Goal: Check status: Check status

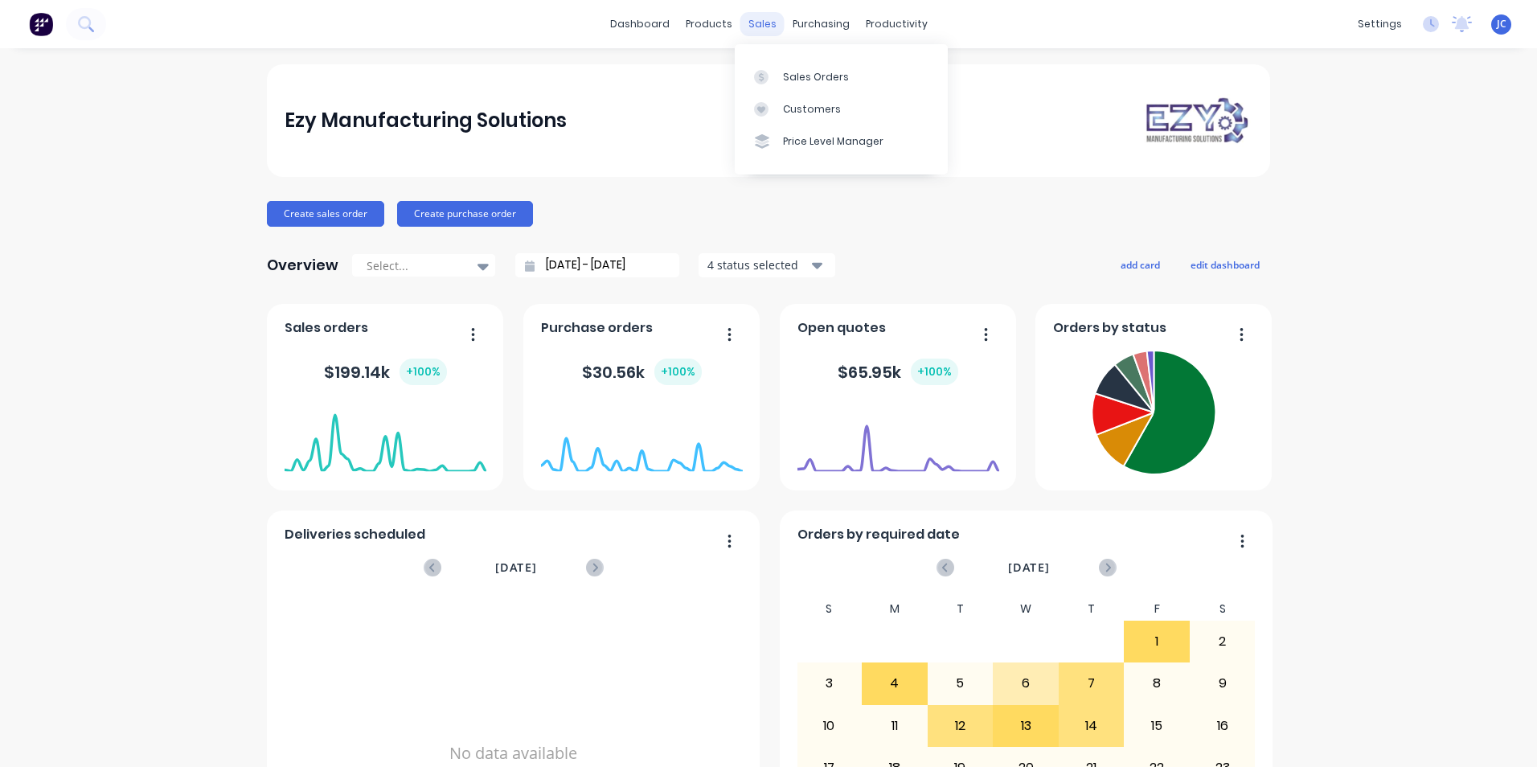
click at [757, 23] on div "sales" at bounding box center [763, 24] width 44 height 24
click at [788, 84] on div "Sales Orders" at bounding box center [816, 77] width 66 height 14
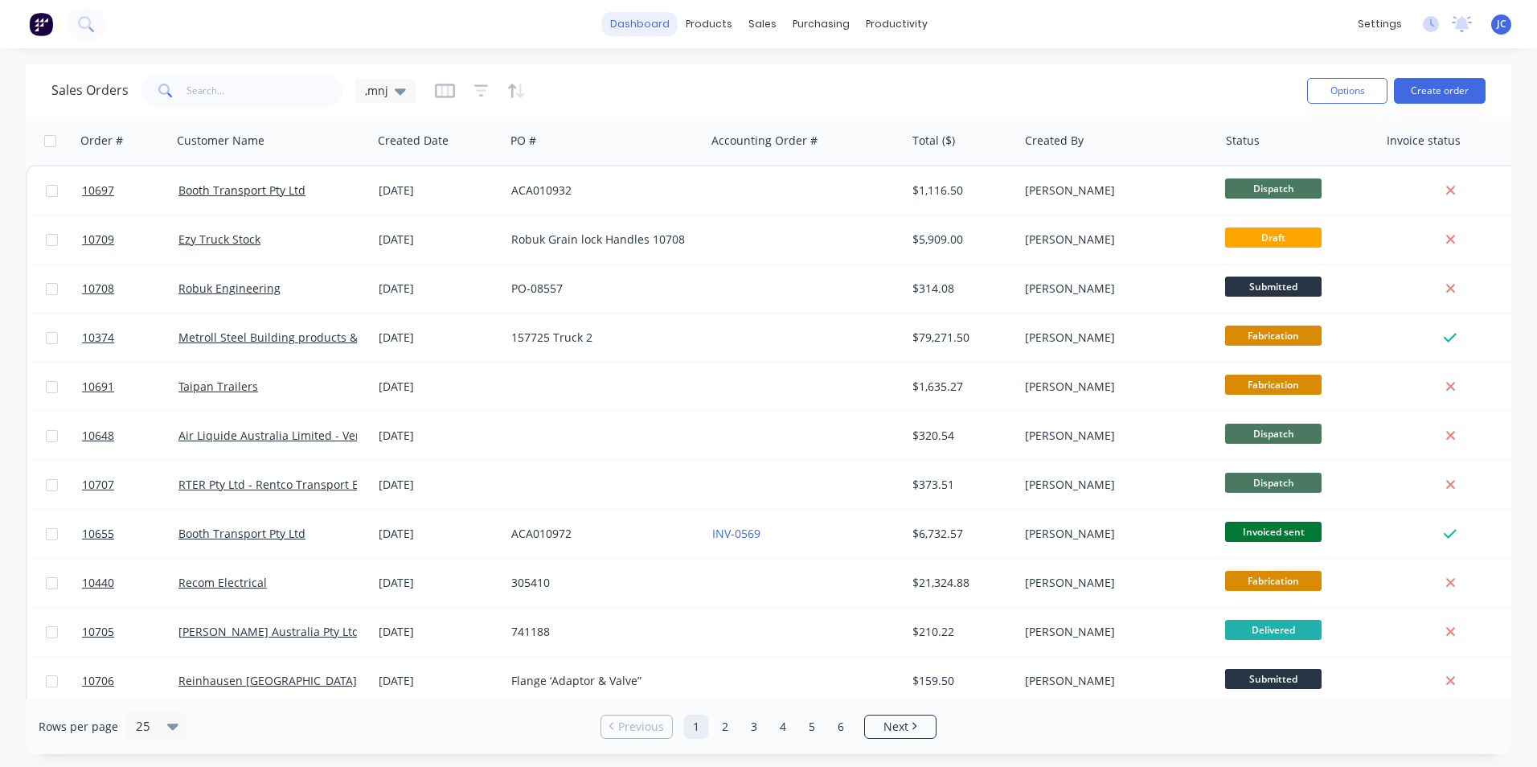
click at [642, 19] on link "dashboard" at bounding box center [640, 24] width 76 height 24
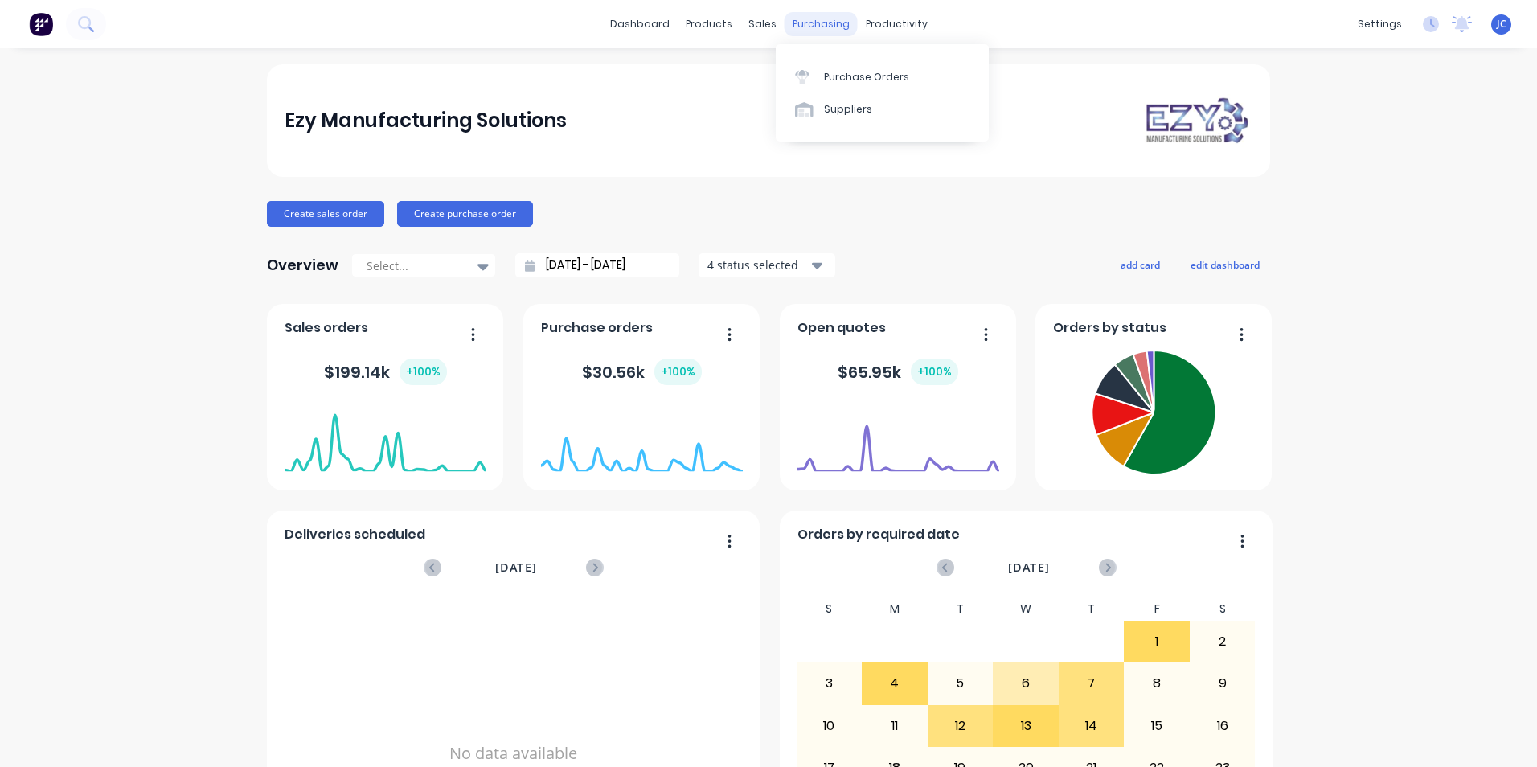
click at [822, 24] on div "purchasing" at bounding box center [821, 24] width 73 height 24
click at [823, 88] on link "Purchase Orders" at bounding box center [882, 76] width 213 height 32
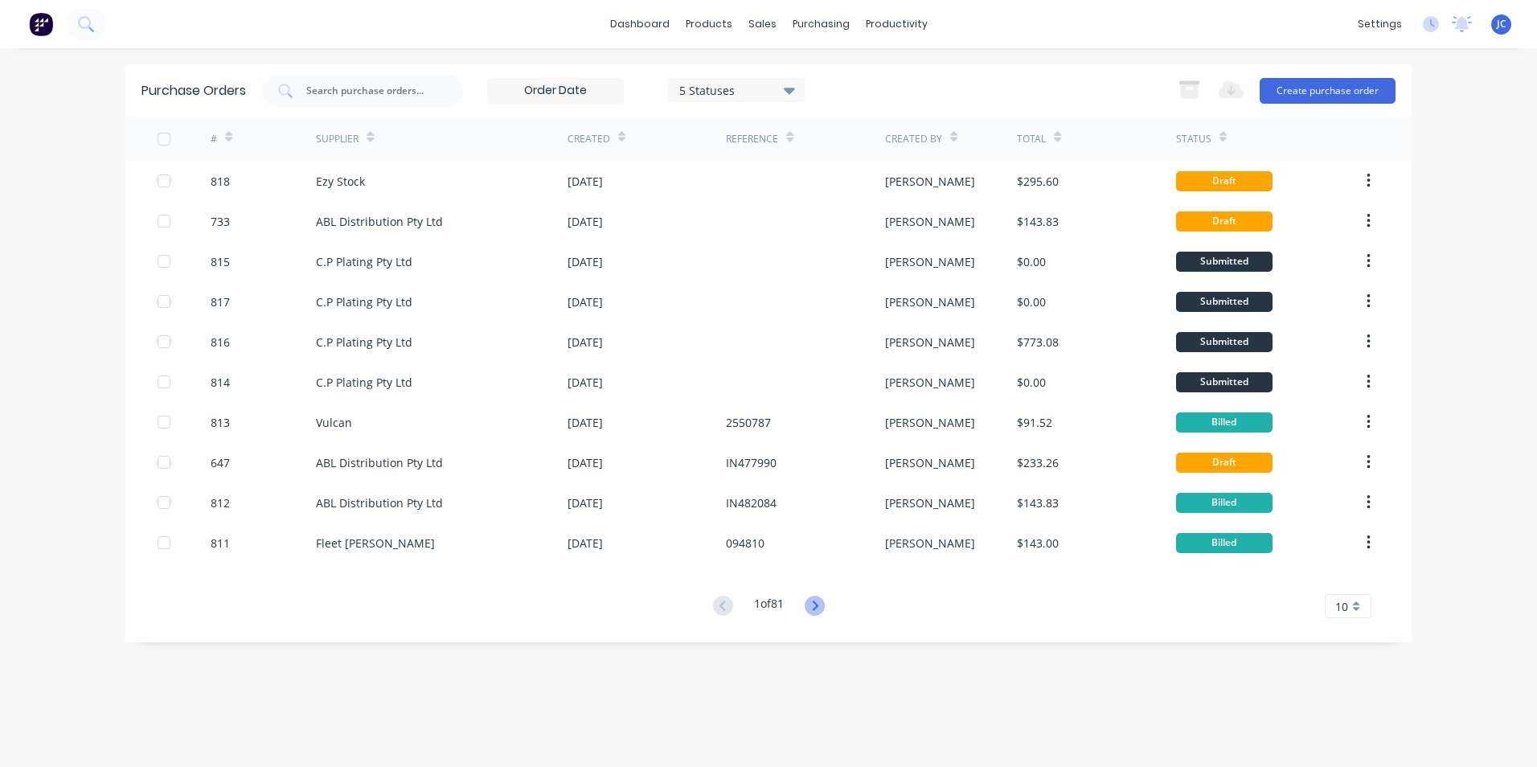
click at [810, 609] on icon at bounding box center [815, 606] width 20 height 20
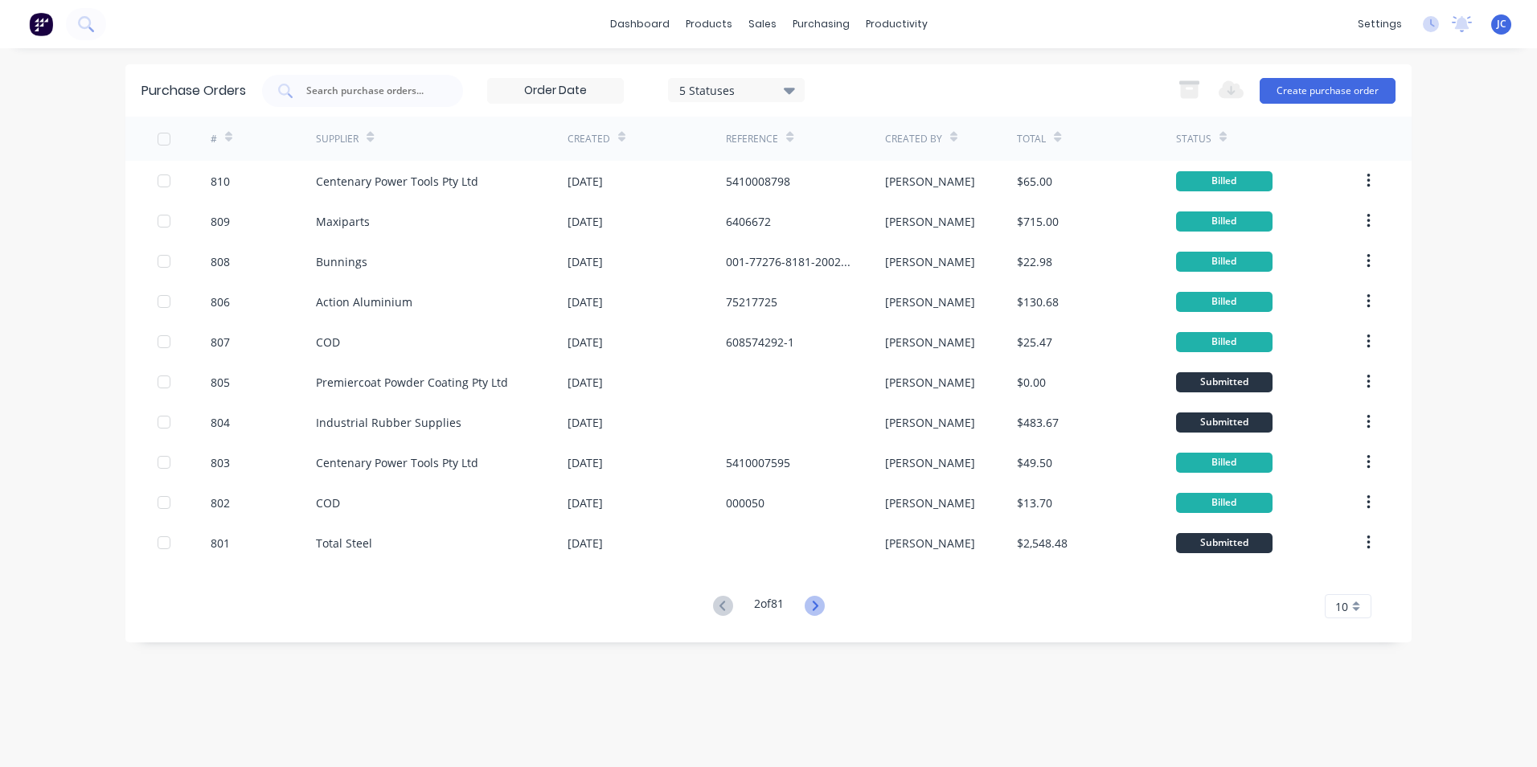
click at [811, 604] on icon at bounding box center [815, 606] width 20 height 20
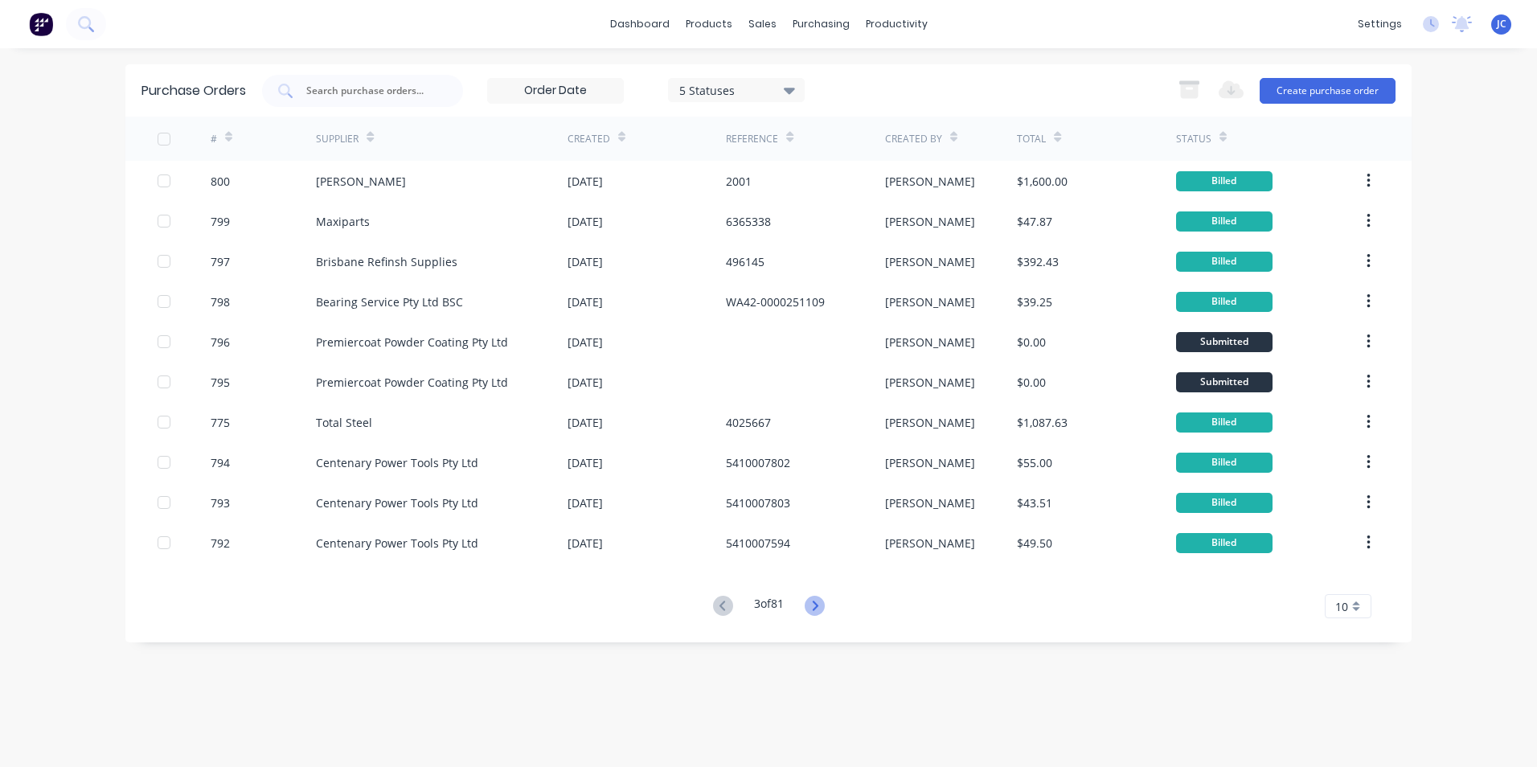
click at [818, 605] on icon at bounding box center [815, 606] width 6 height 10
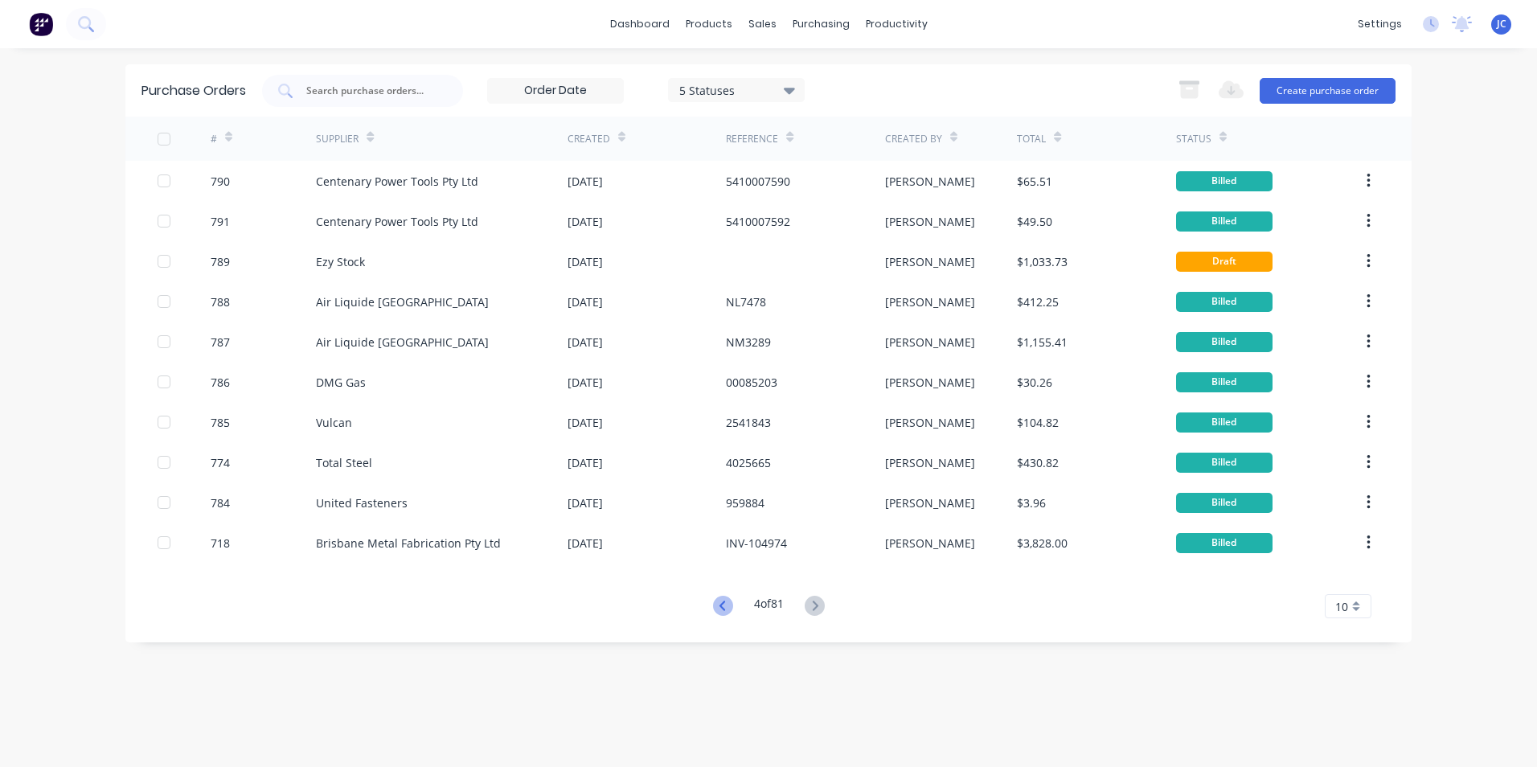
click at [719, 604] on icon at bounding box center [722, 606] width 6 height 10
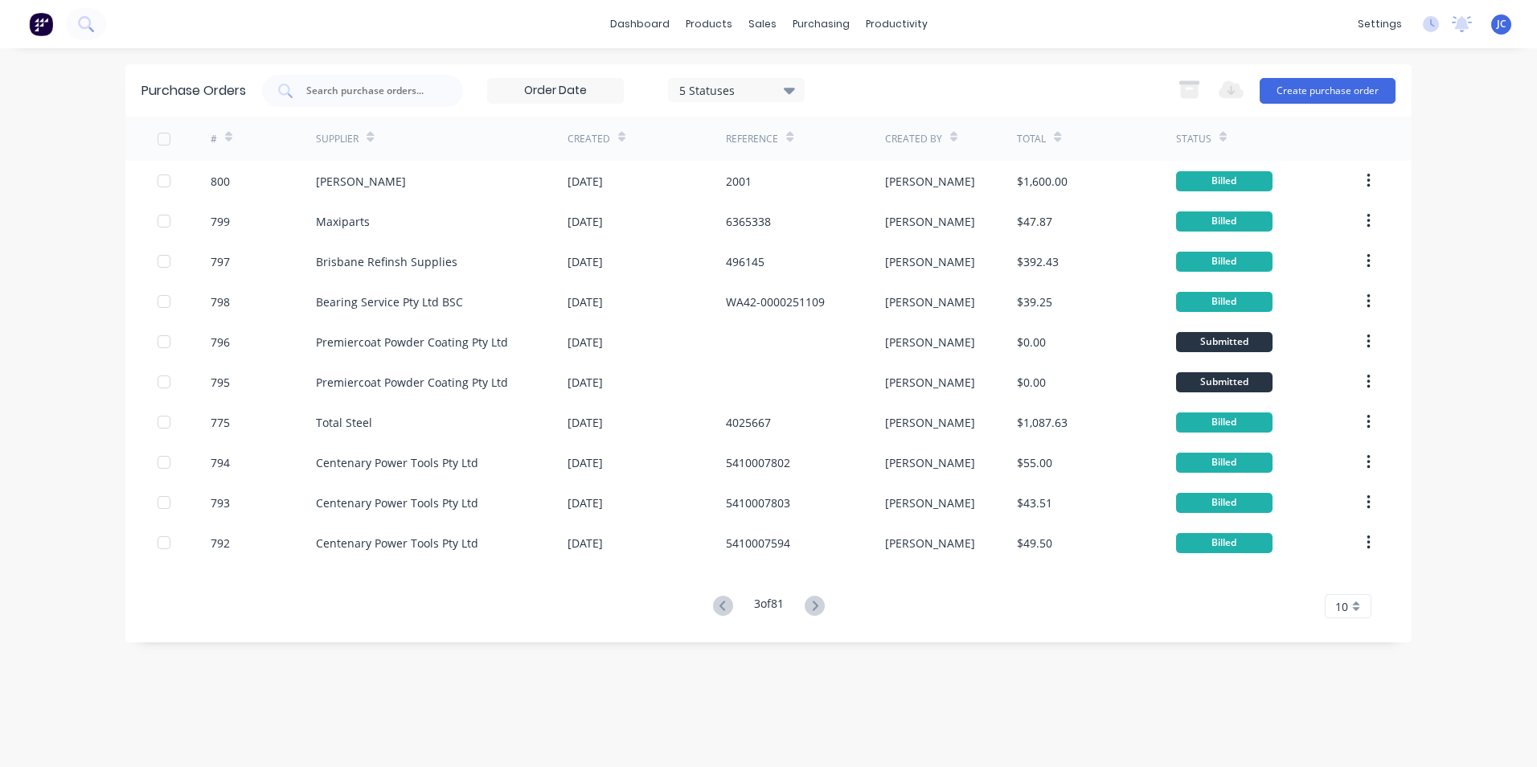
click at [589, 90] on input at bounding box center [555, 91] width 135 height 24
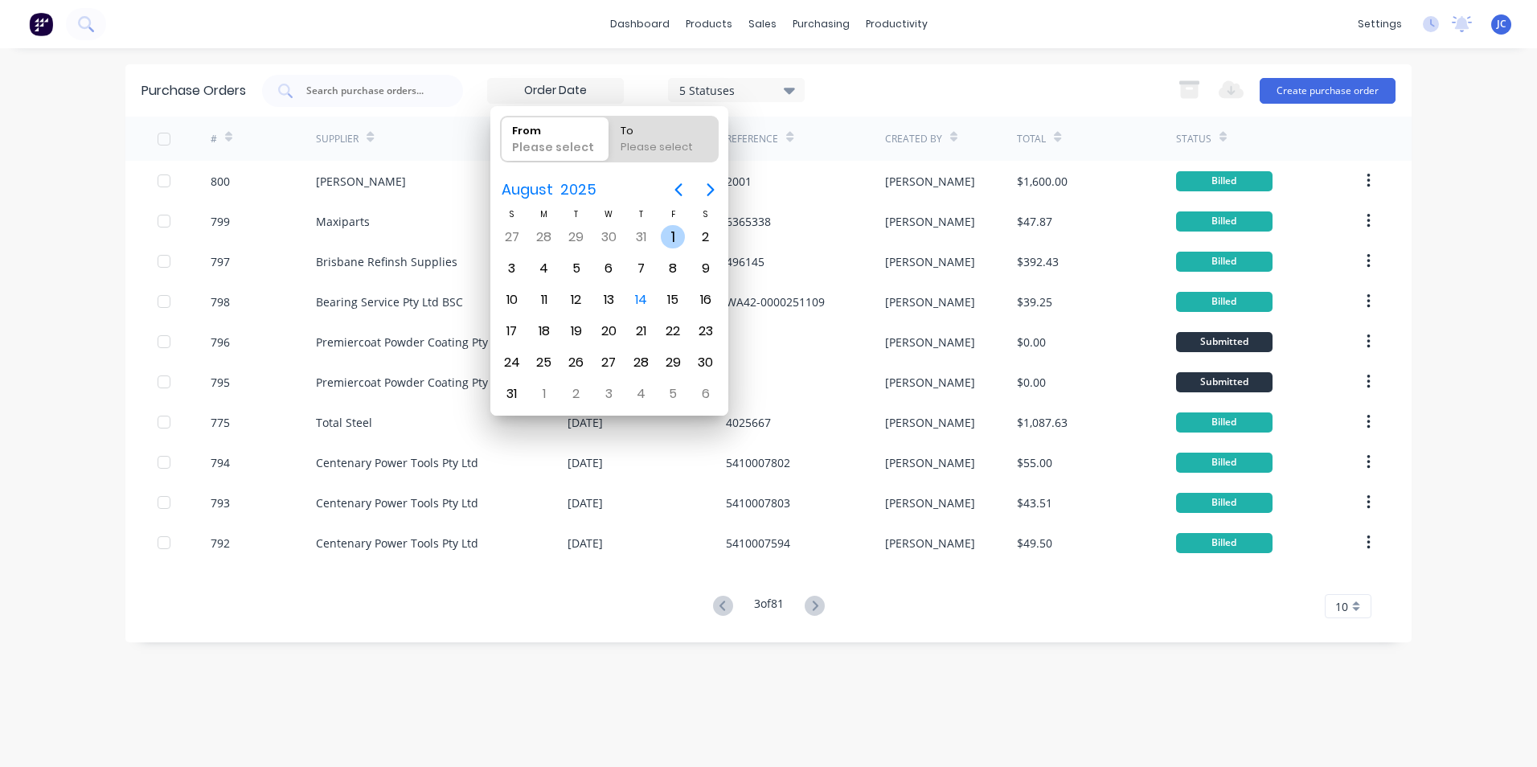
click at [675, 234] on div "1" at bounding box center [673, 237] width 24 height 24
type input "[DATE]"
radio input "false"
radio input "true"
click at [679, 135] on div "To" at bounding box center [663, 128] width 98 height 23
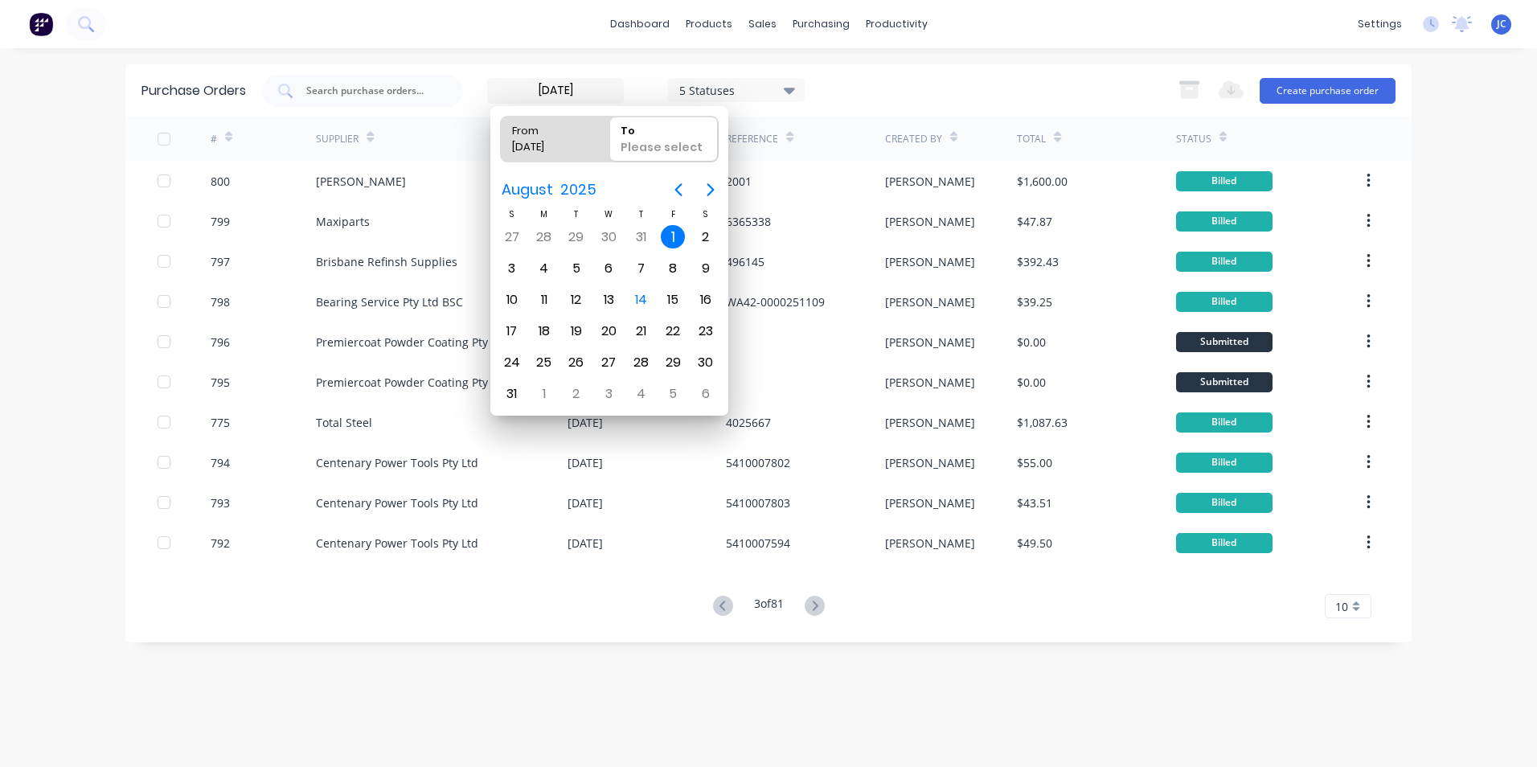
click at [610, 135] on input "To Please select" at bounding box center [610, 139] width 1 height 45
click at [668, 228] on div "1" at bounding box center [673, 237] width 24 height 24
type input "[DATE] - [DATE]"
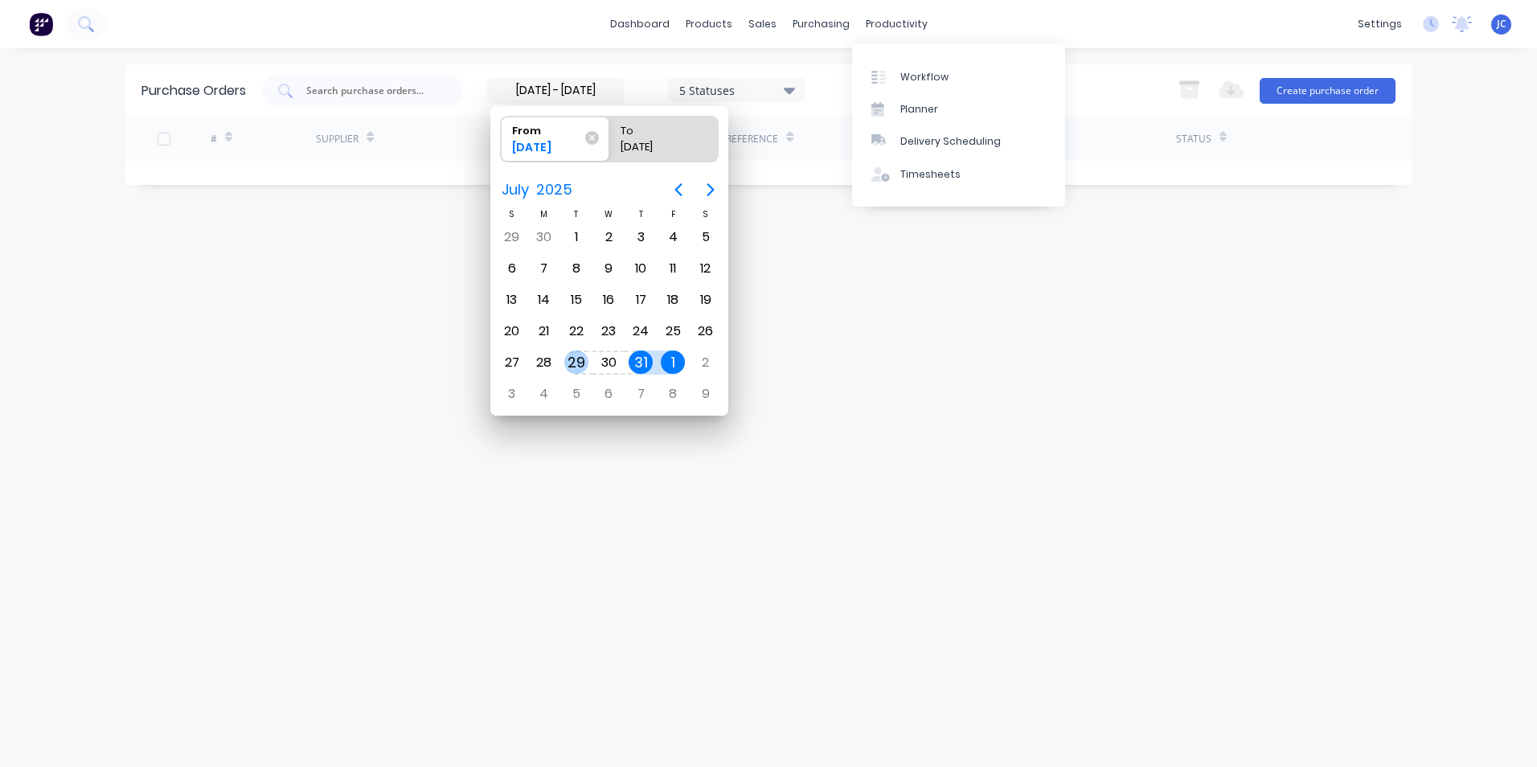
click at [1081, 343] on div "Purchase Orders [DATE] - [DATE] 5 Statuses [DATE] - [DATE] 5 Statuses Export to…" at bounding box center [768, 407] width 1287 height 687
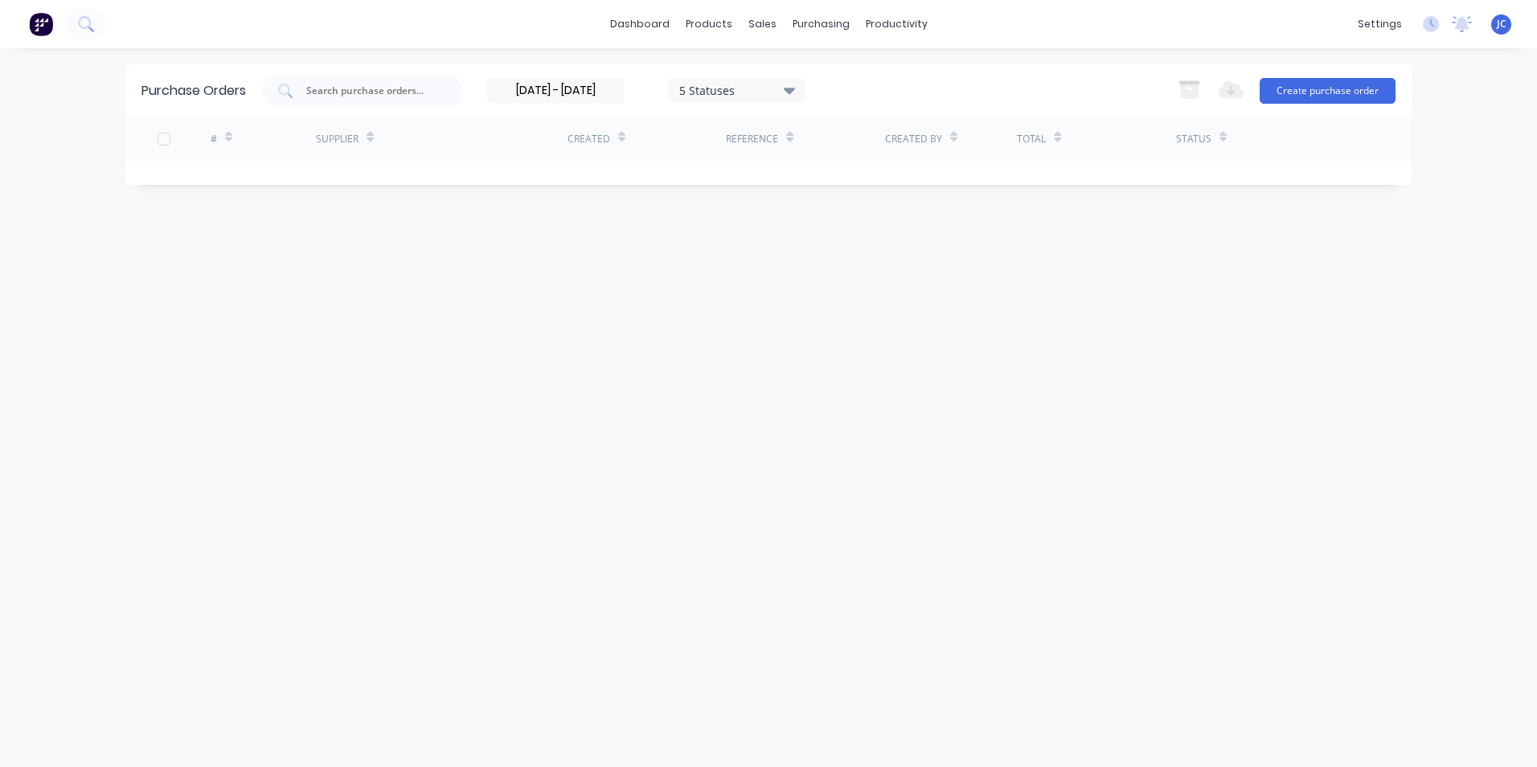
click at [640, 262] on div "Purchase Orders [DATE] - [DATE] 5 Statuses [DATE] - [DATE] 5 Statuses Export to…" at bounding box center [768, 407] width 1287 height 687
click at [788, 96] on icon at bounding box center [789, 90] width 11 height 18
drag, startPoint x: 850, startPoint y: 131, endPoint x: 881, endPoint y: 136, distance: 31.7
click at [853, 127] on div at bounding box center [845, 132] width 32 height 32
click at [671, 116] on button "All" at bounding box center [771, 132] width 201 height 32
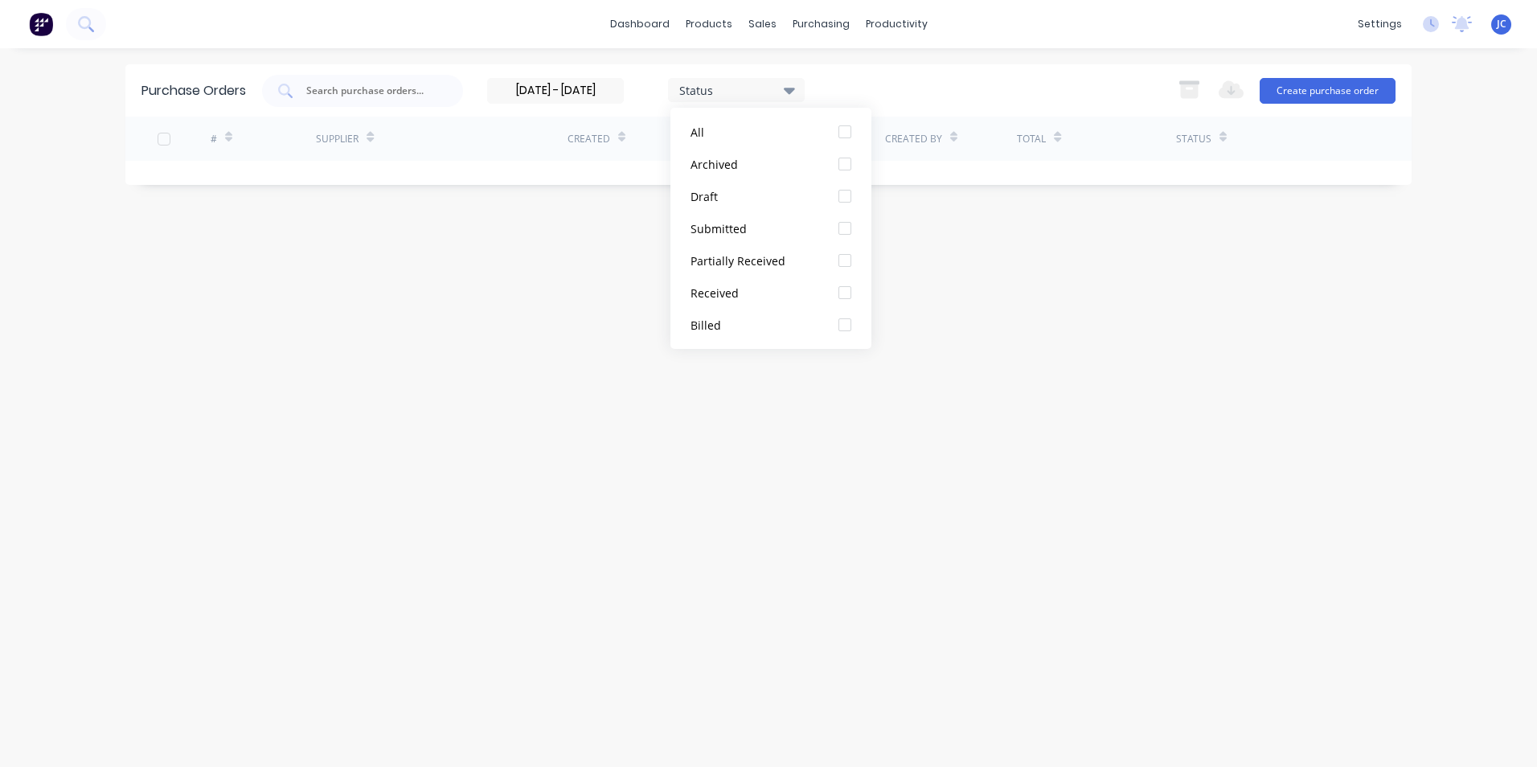
drag, startPoint x: 847, startPoint y: 134, endPoint x: 942, endPoint y: 183, distance: 106.8
click at [847, 133] on div at bounding box center [845, 132] width 32 height 32
click at [1064, 360] on div "Purchase Orders [DATE] - [DATE] 7 Statuses [DATE] - [DATE] 7 Statuses Export to…" at bounding box center [768, 407] width 1287 height 687
click at [612, 91] on input "[DATE] - [DATE]" at bounding box center [555, 91] width 135 height 24
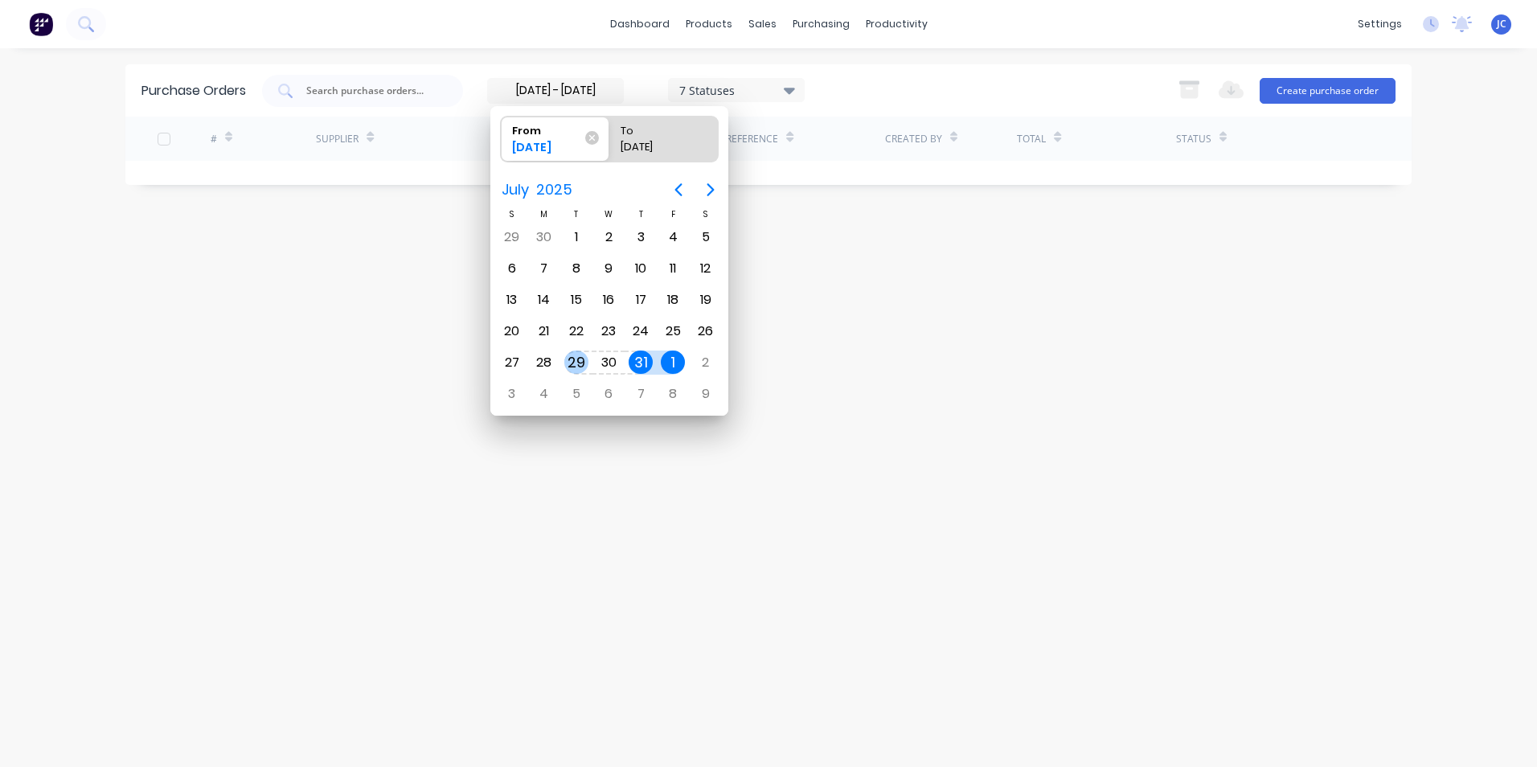
click at [520, 145] on div "[DATE]" at bounding box center [547, 150] width 82 height 23
click at [502, 145] on input "From [DATE]" at bounding box center [501, 139] width 1 height 45
click at [644, 134] on div "To" at bounding box center [655, 128] width 82 height 23
click at [610, 134] on input "To [DATE]" at bounding box center [610, 139] width 1 height 45
radio input "true"
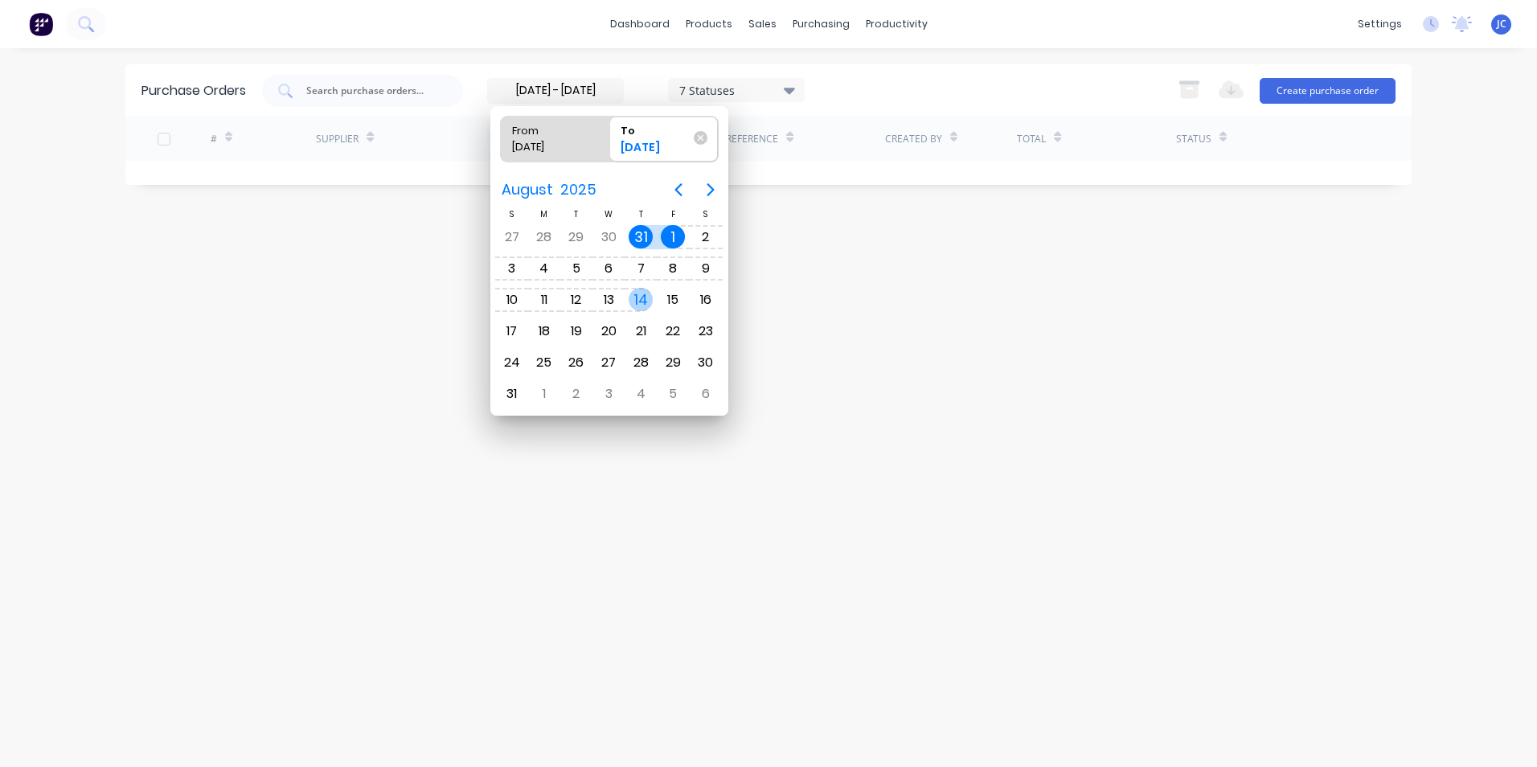
click at [640, 295] on div "14" at bounding box center [641, 300] width 24 height 24
type input "[DATE] - [DATE]"
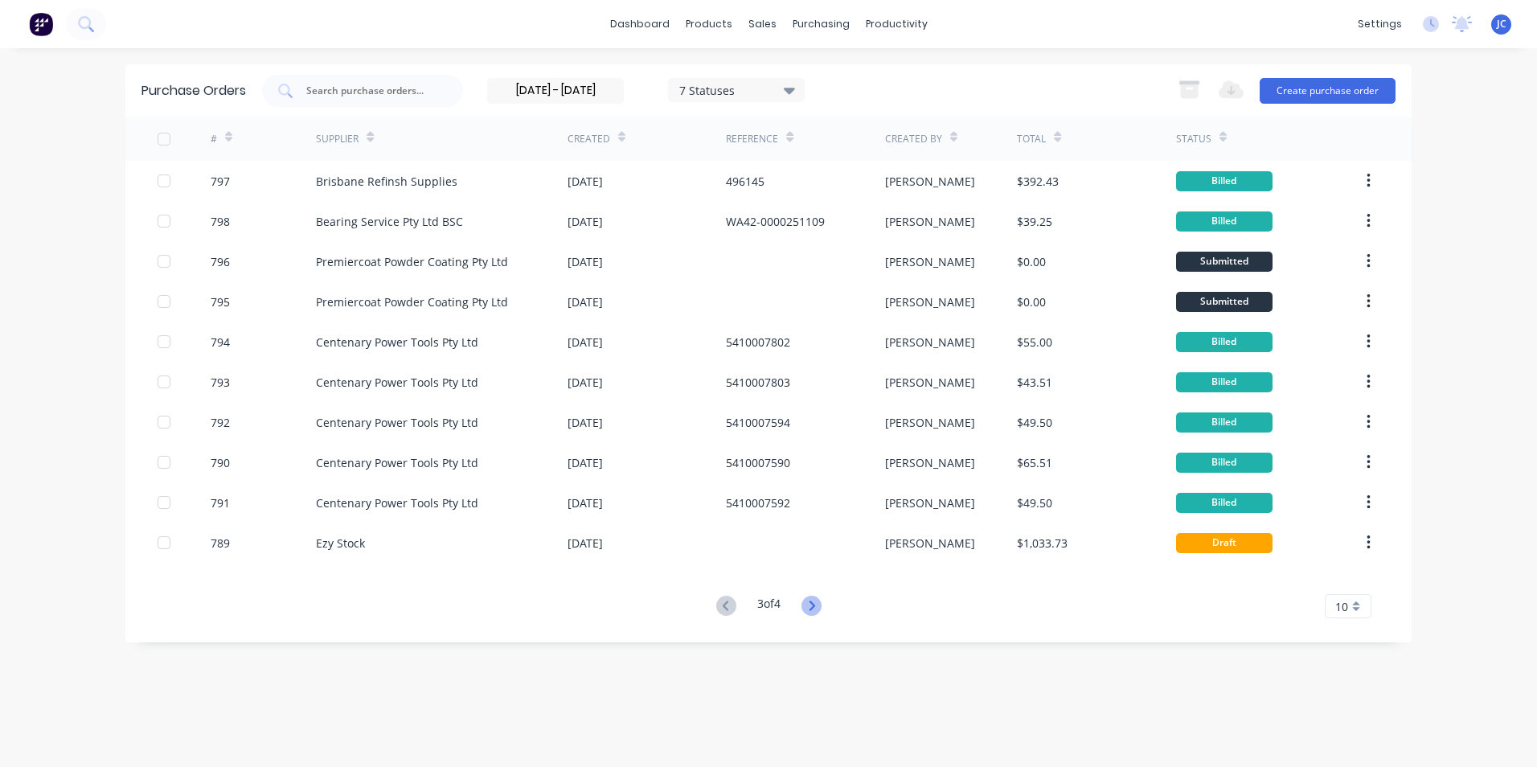
click at [811, 603] on icon at bounding box center [812, 606] width 20 height 20
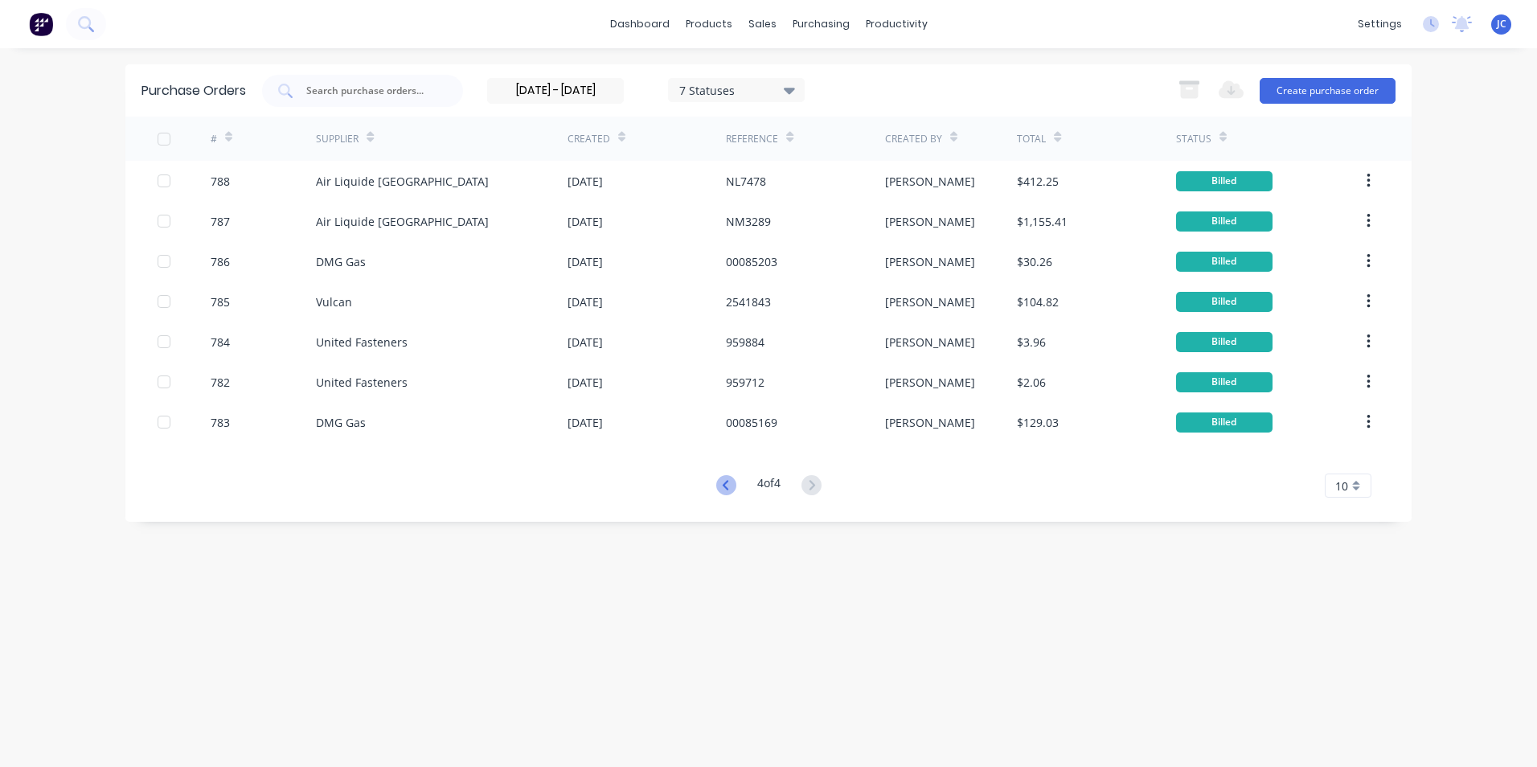
click at [718, 487] on icon at bounding box center [726, 485] width 20 height 20
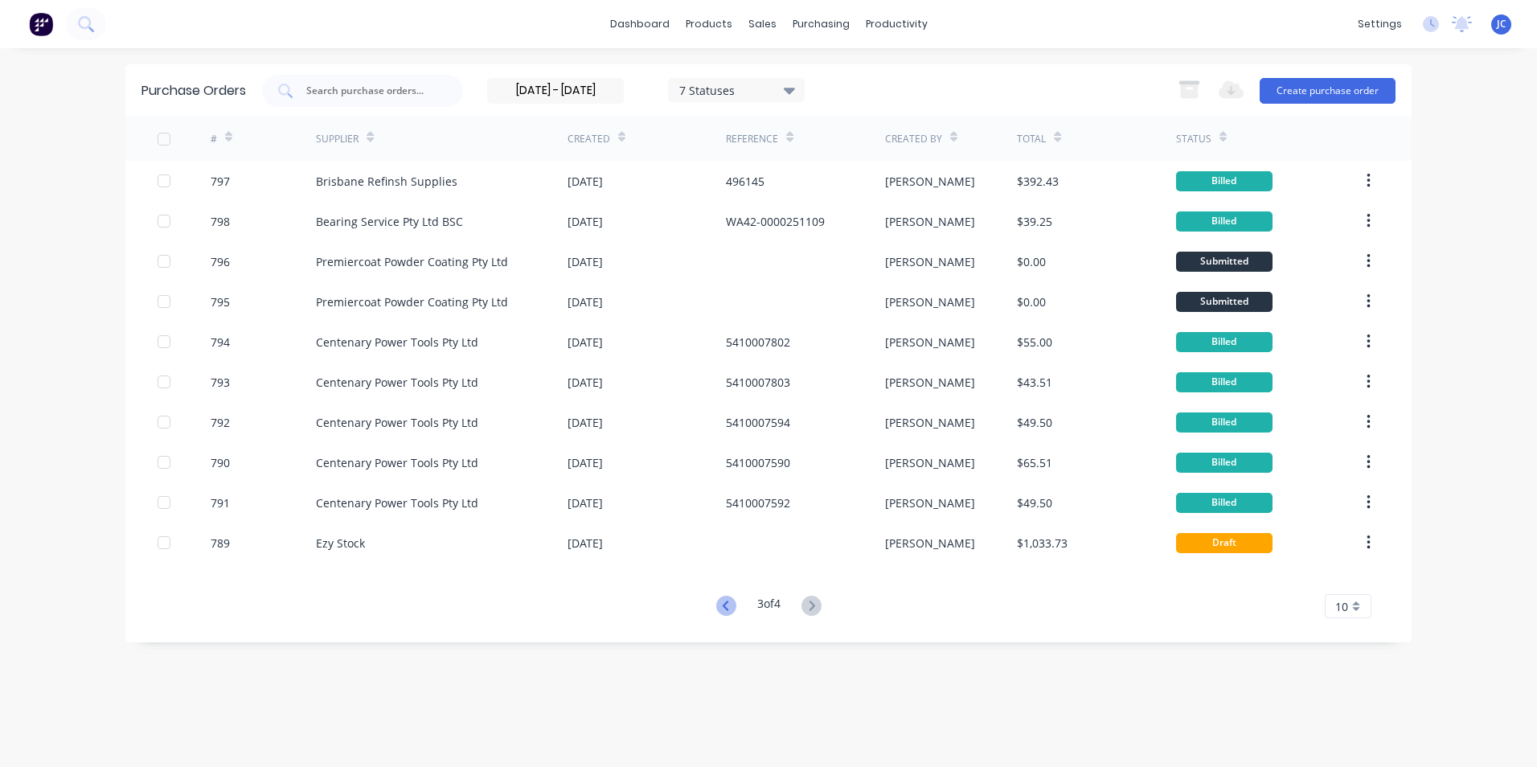
click at [723, 607] on icon at bounding box center [726, 606] width 20 height 20
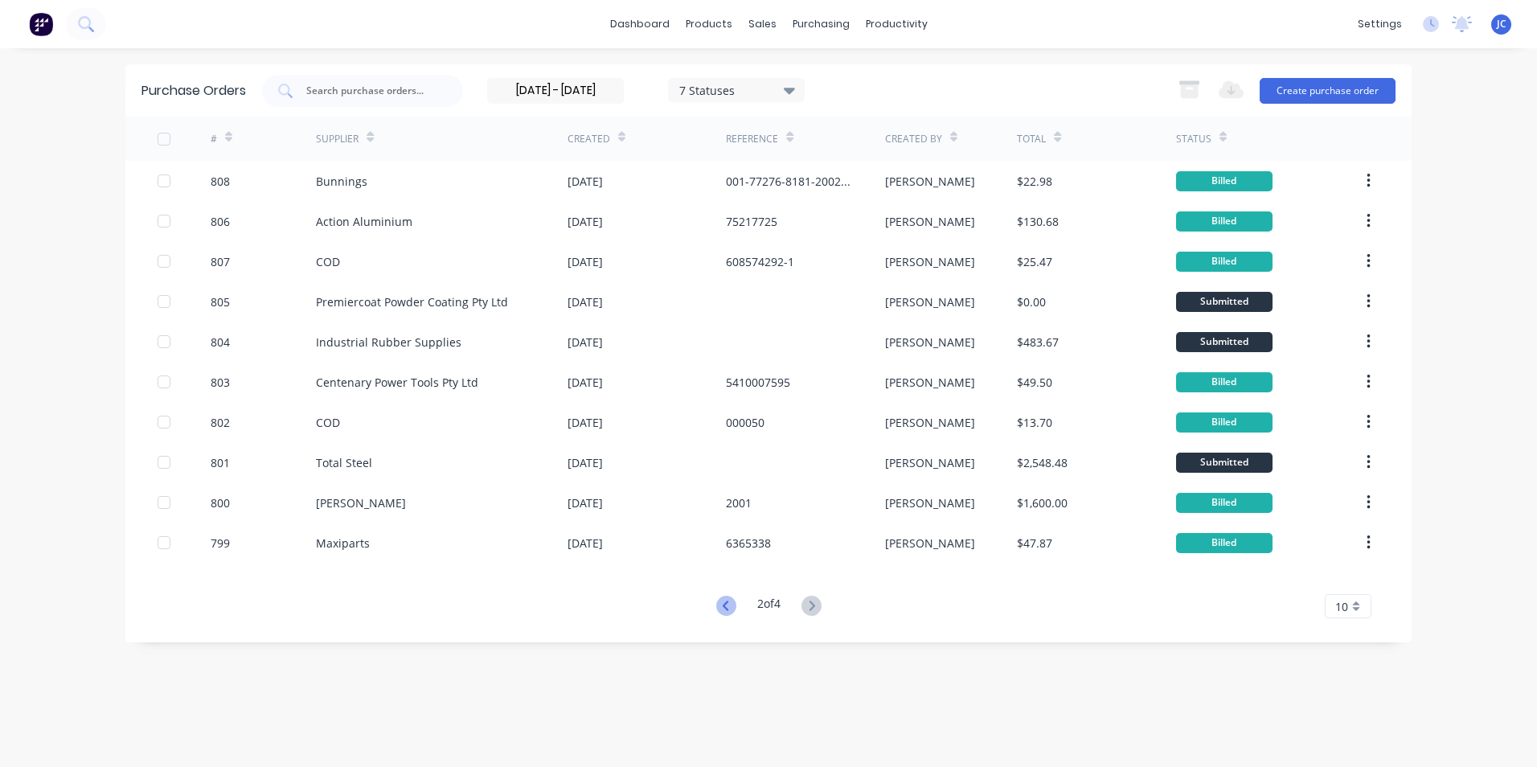
click at [724, 604] on icon at bounding box center [726, 606] width 20 height 20
